Goal: Task Accomplishment & Management: Use online tool/utility

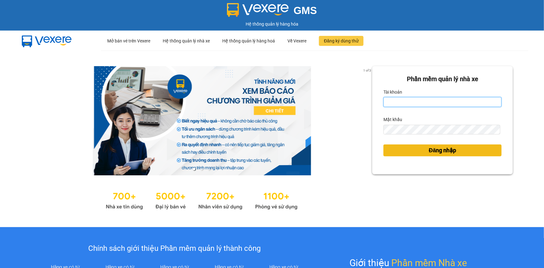
type input "lehoa.tienoanh"
click at [455, 150] on button "Đăng nhập" at bounding box center [442, 150] width 118 height 12
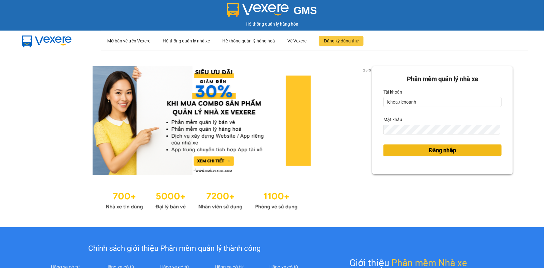
click at [429, 151] on span "Đăng nhập" at bounding box center [442, 150] width 27 height 9
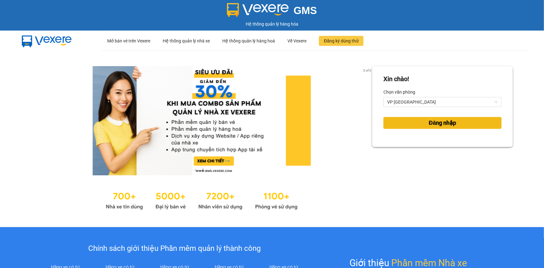
click at [436, 128] on button "Đăng nhập" at bounding box center [442, 123] width 118 height 12
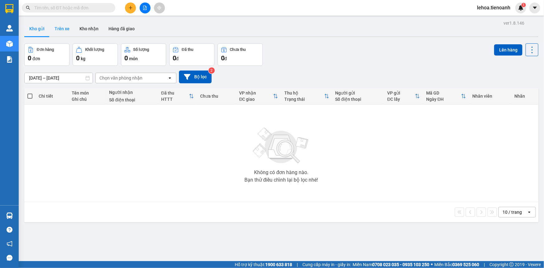
click at [61, 30] on button "Trên xe" at bounding box center [62, 28] width 25 height 15
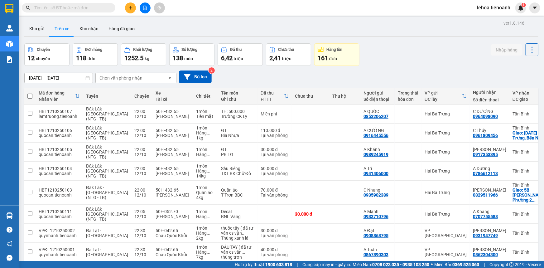
click at [143, 76] on div "Chọn văn phòng nhận" at bounding box center [132, 78] width 72 height 10
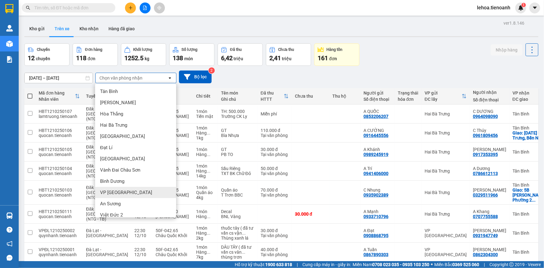
click at [114, 193] on span "VP [GEOGRAPHIC_DATA]" at bounding box center [126, 192] width 52 height 6
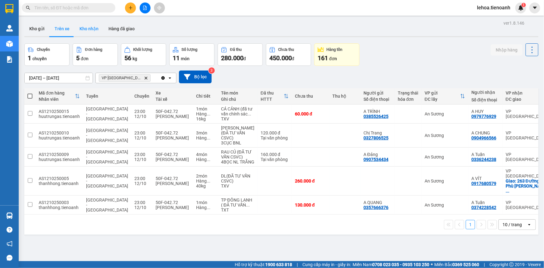
click at [82, 25] on button "Kho nhận" at bounding box center [89, 28] width 29 height 15
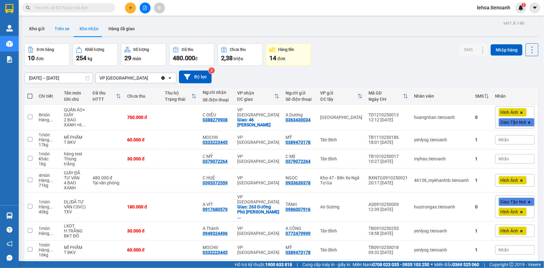
click at [60, 27] on button "Trên xe" at bounding box center [62, 28] width 25 height 15
type input "[DATE] – [DATE]"
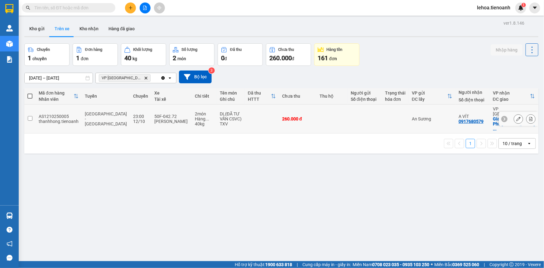
click at [133, 119] on div "12/10" at bounding box center [140, 121] width 15 height 5
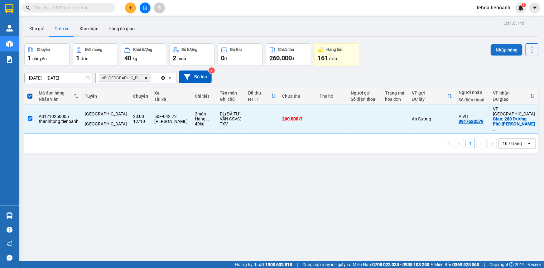
click at [497, 52] on button "Nhập hàng" at bounding box center [507, 49] width 32 height 11
checkbox input "false"
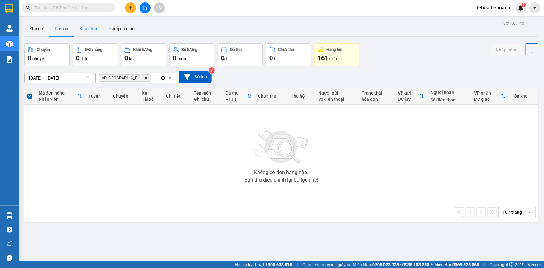
click at [90, 31] on button "Kho nhận" at bounding box center [89, 28] width 29 height 15
type input "[DATE] – [DATE]"
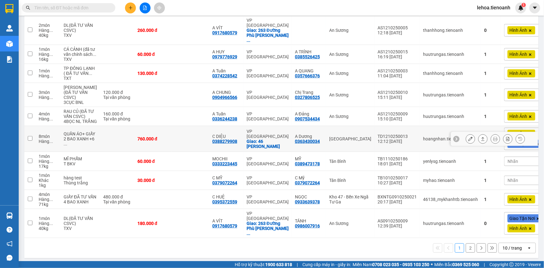
scroll to position [102, 0]
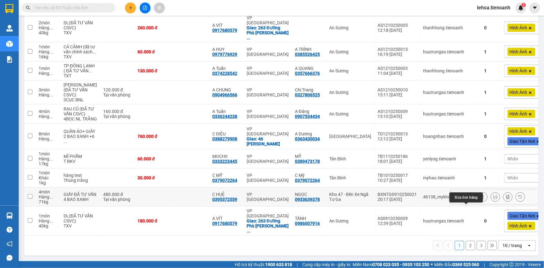
click at [468, 198] on icon at bounding box center [470, 197] width 4 height 4
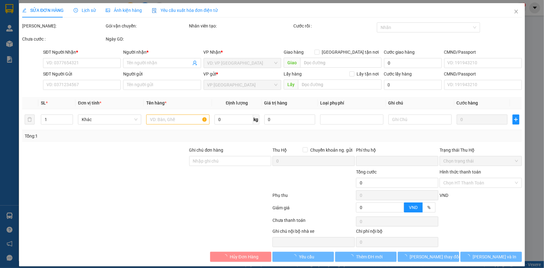
type input "0395372559"
type input "C HUỆ"
type input "0933639378"
type input "NGỌC"
type input "0"
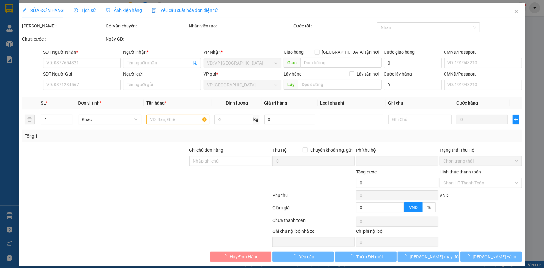
type input "480.000"
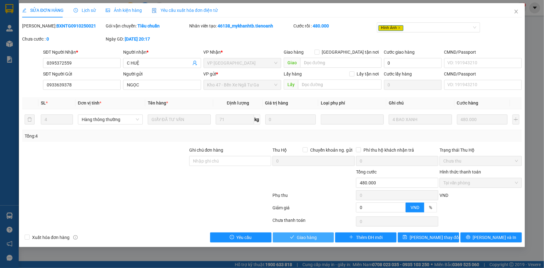
click at [305, 237] on span "Giao hàng" at bounding box center [307, 237] width 20 height 7
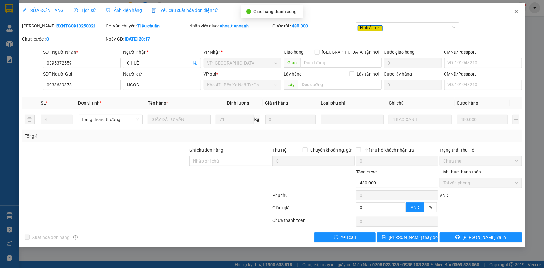
click at [514, 13] on icon "close" at bounding box center [516, 11] width 5 height 5
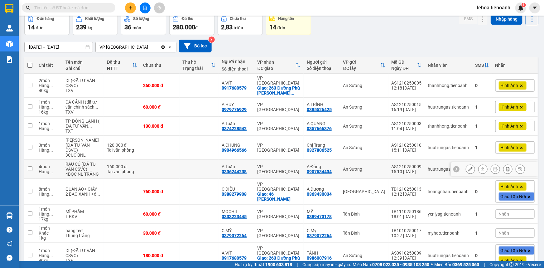
scroll to position [92, 0]
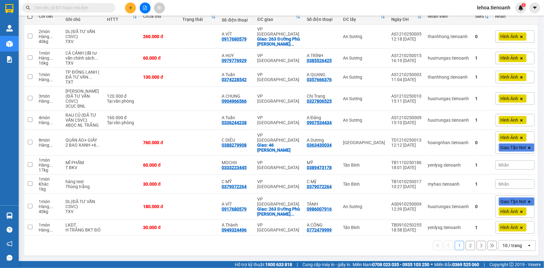
click at [521, 249] on div "10 / trang" at bounding box center [513, 245] width 28 height 10
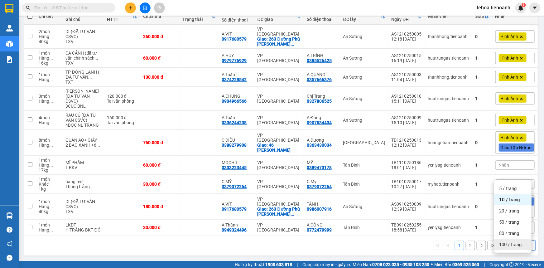
click at [516, 241] on span "100 / trang" at bounding box center [510, 244] width 22 height 6
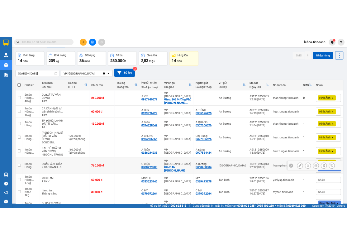
scroll to position [0, 0]
